Goal: Transaction & Acquisition: Purchase product/service

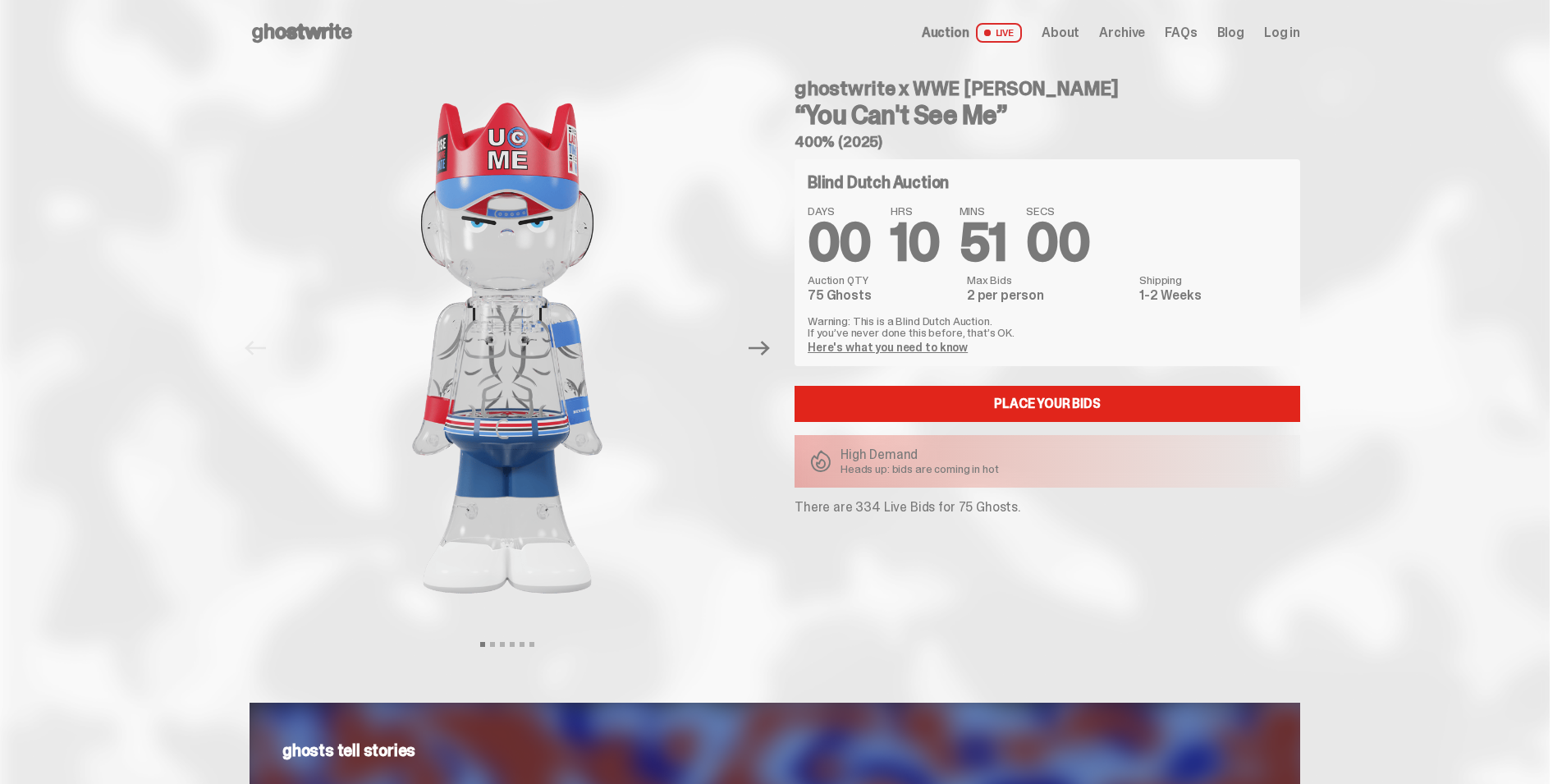
click at [1070, 403] on link "Place your Bids" at bounding box center [1047, 403] width 506 height 36
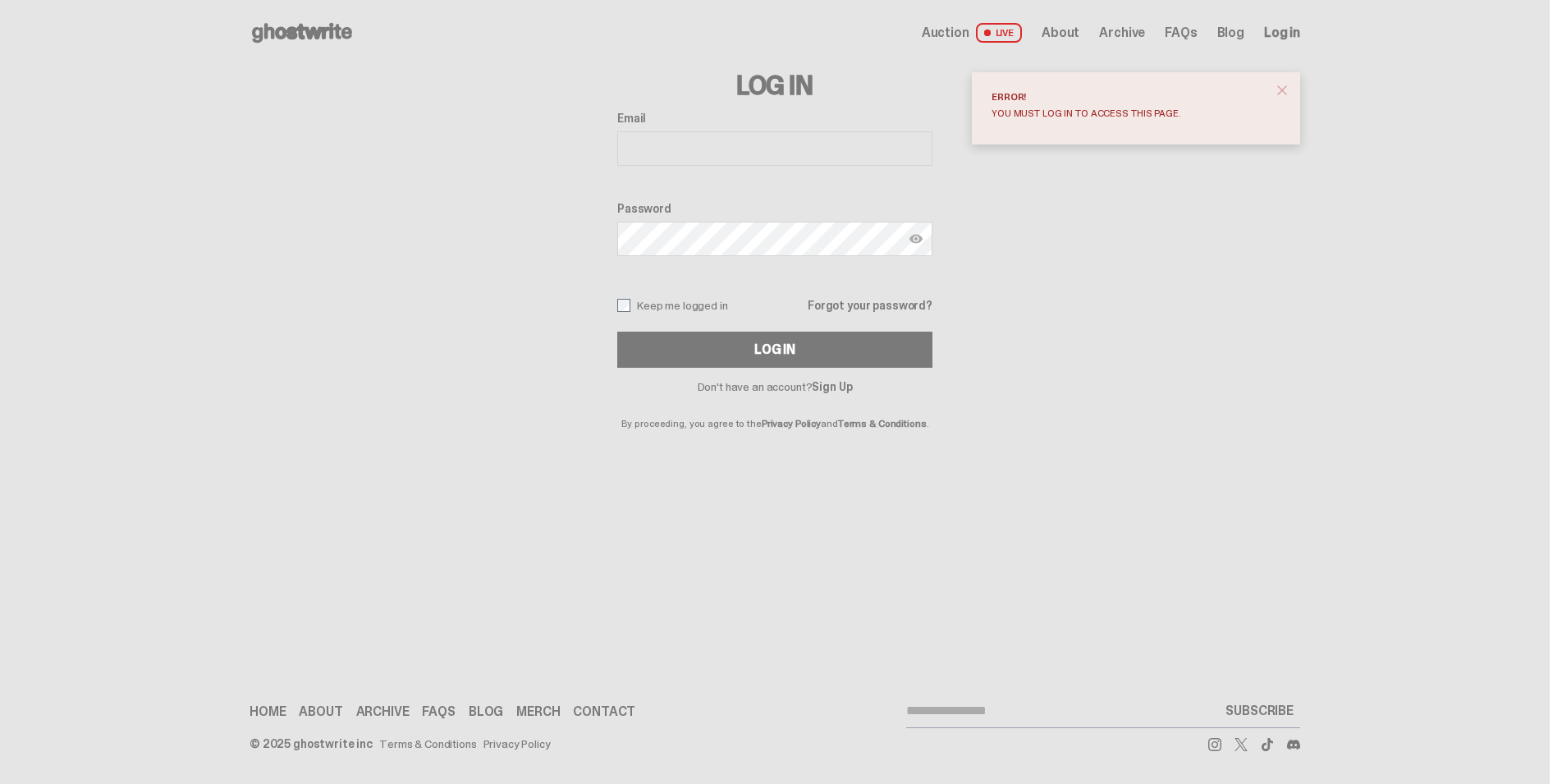
click at [1070, 26] on span "About" at bounding box center [1061, 32] width 38 height 13
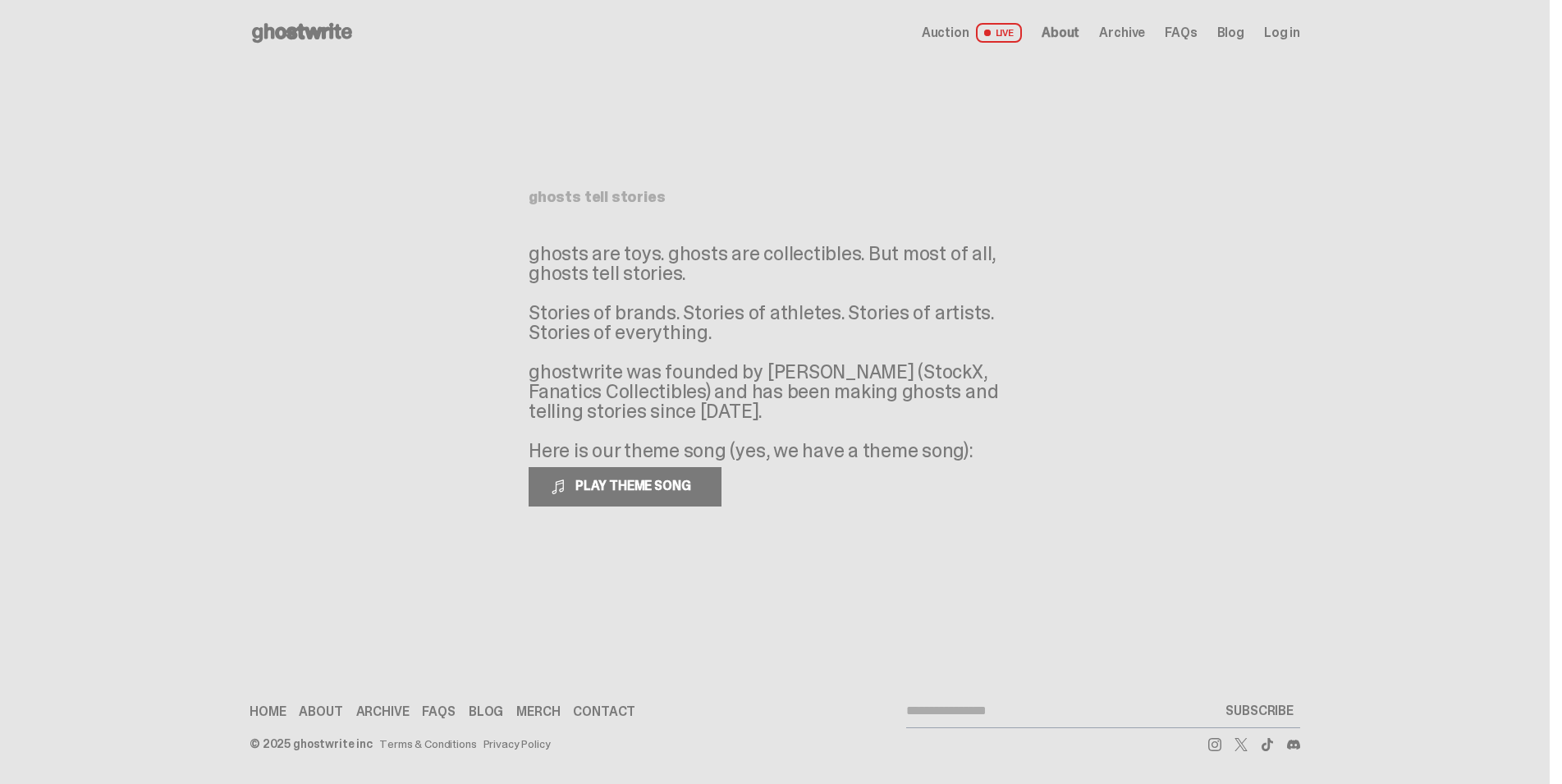
click at [1131, 39] on span "Archive" at bounding box center [1122, 32] width 46 height 13
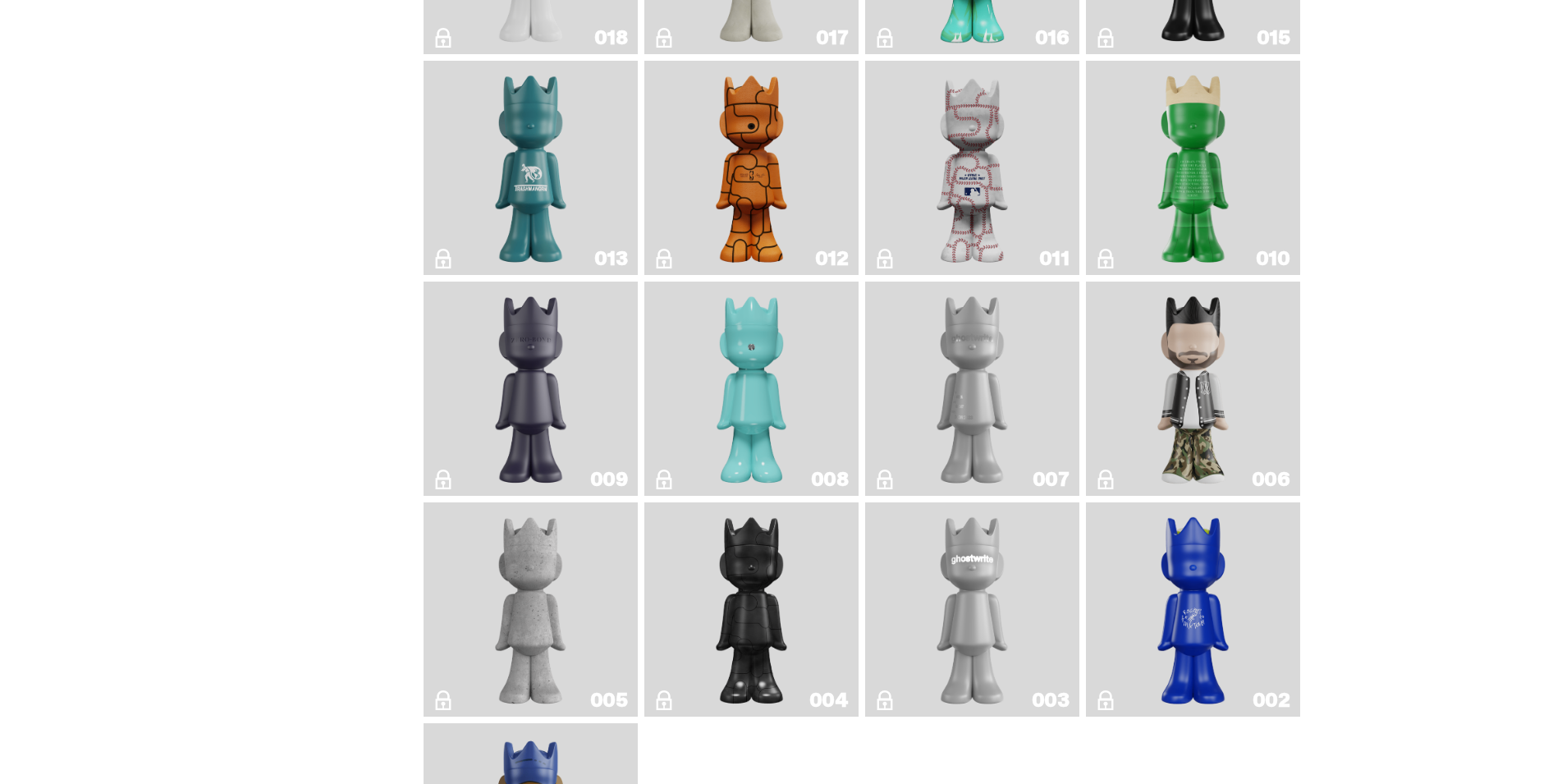
scroll to position [3064, 0]
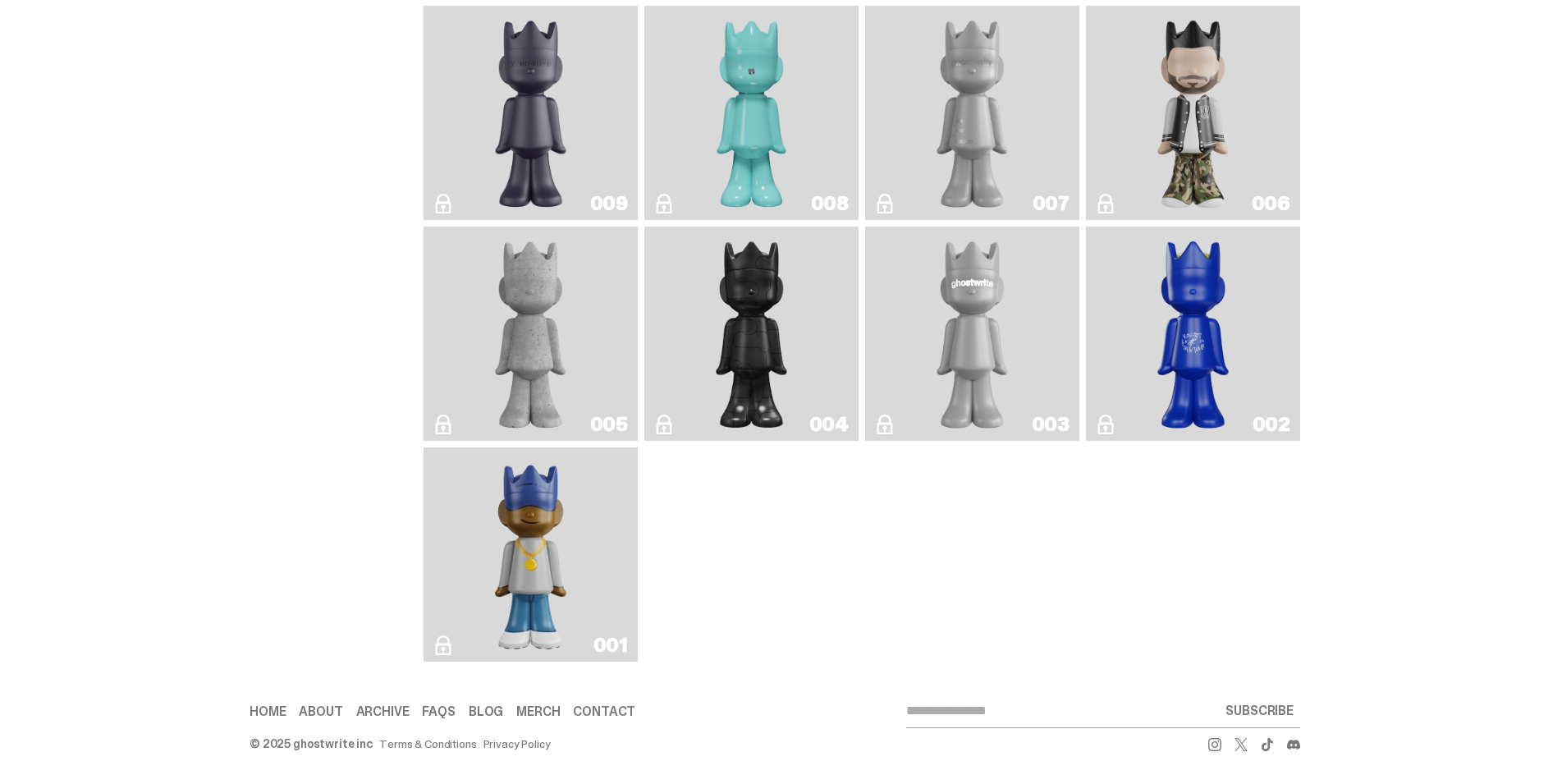
click at [533, 550] on img "Eastside Golf" at bounding box center [530, 555] width 86 height 201
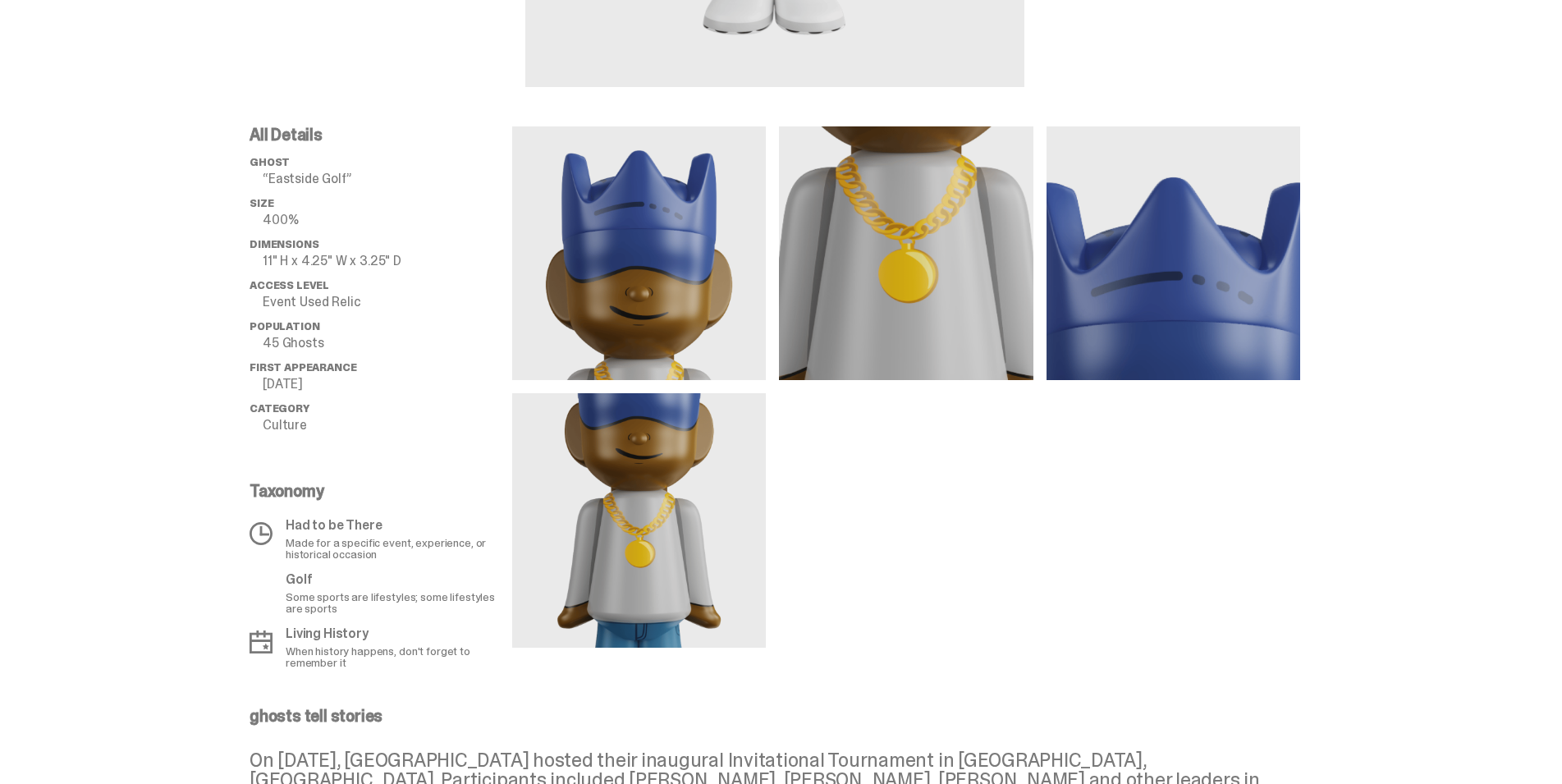
scroll to position [670, 0]
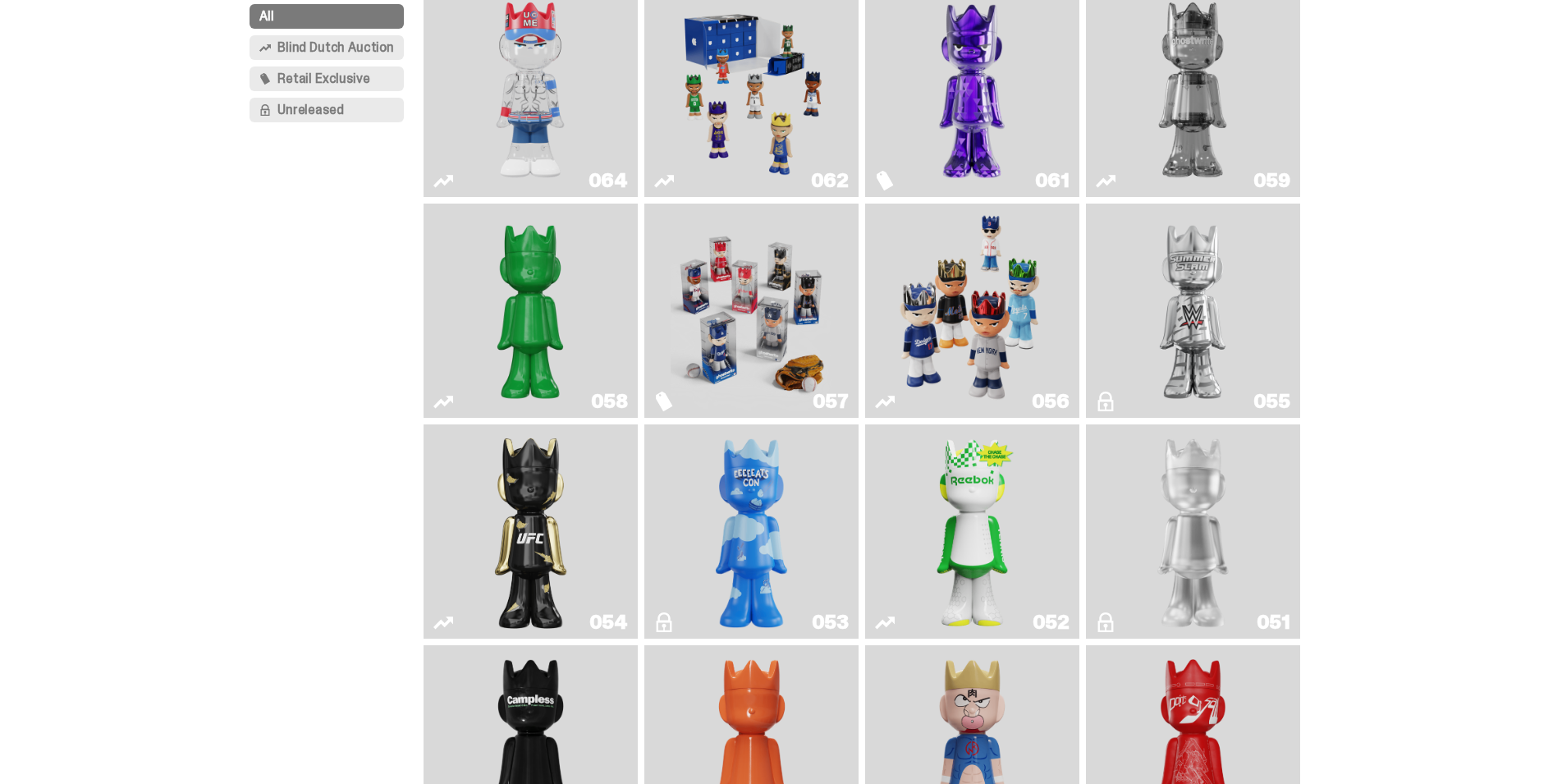
scroll to position [134, 0]
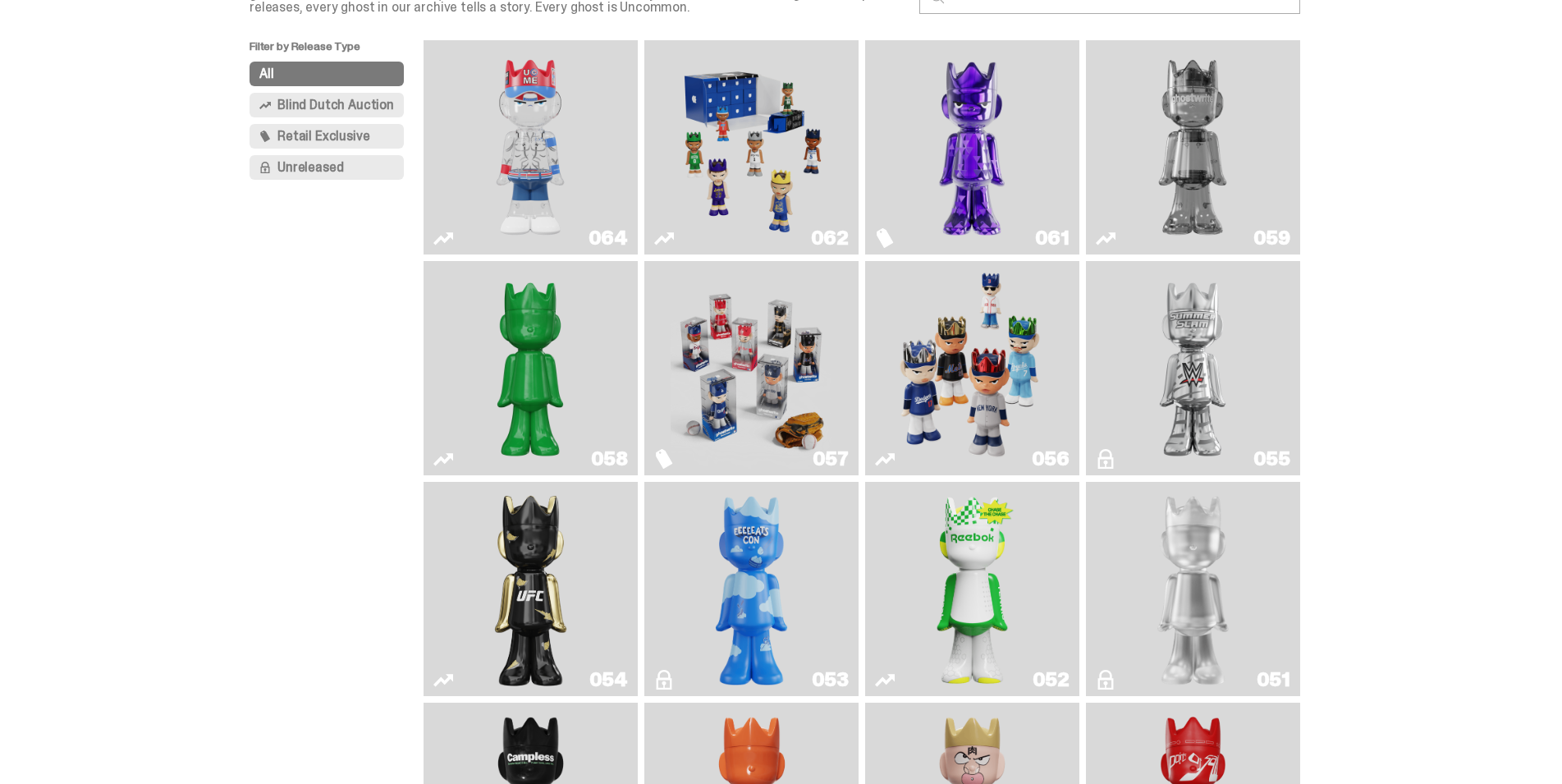
click at [735, 359] on img "Game Face (2025)" at bounding box center [752, 368] width 161 height 201
